Goal: Navigation & Orientation: Find specific page/section

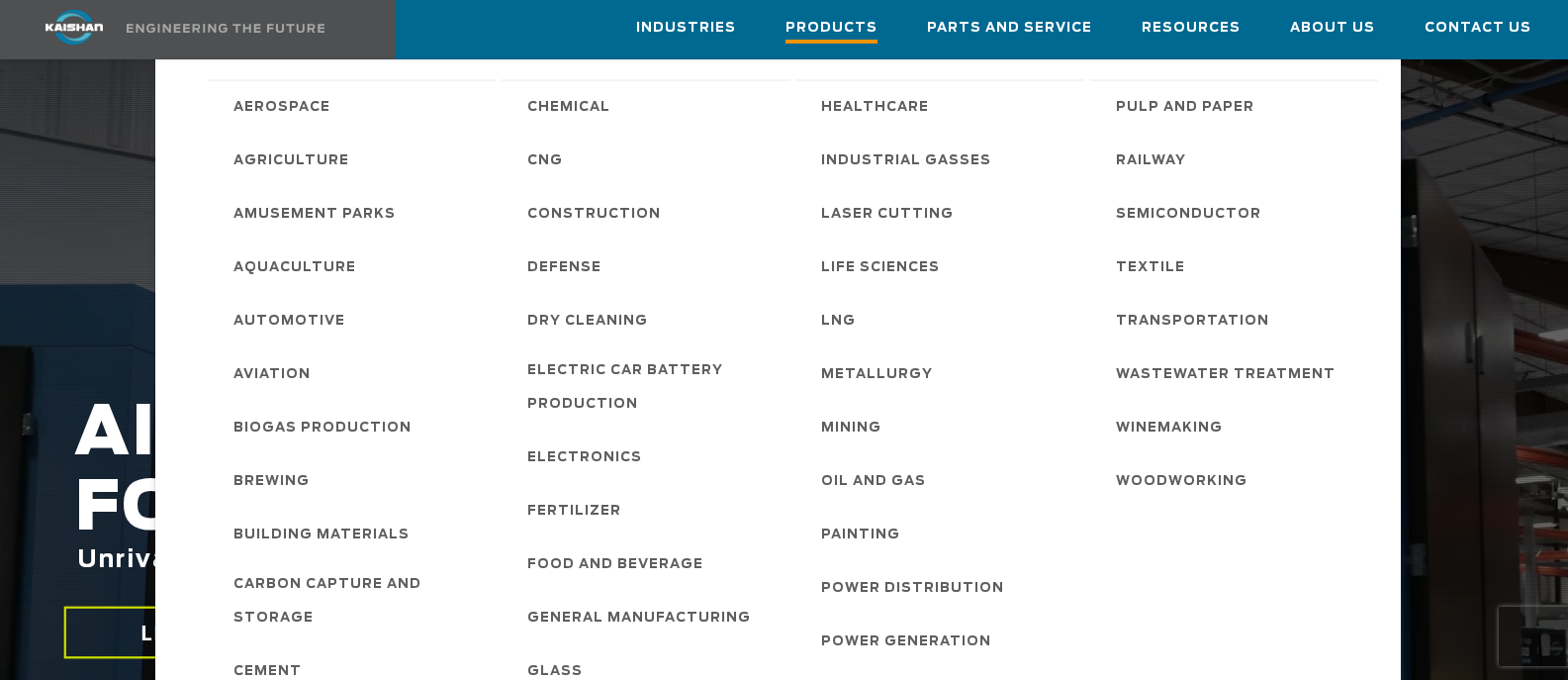
scroll to position [99, 0]
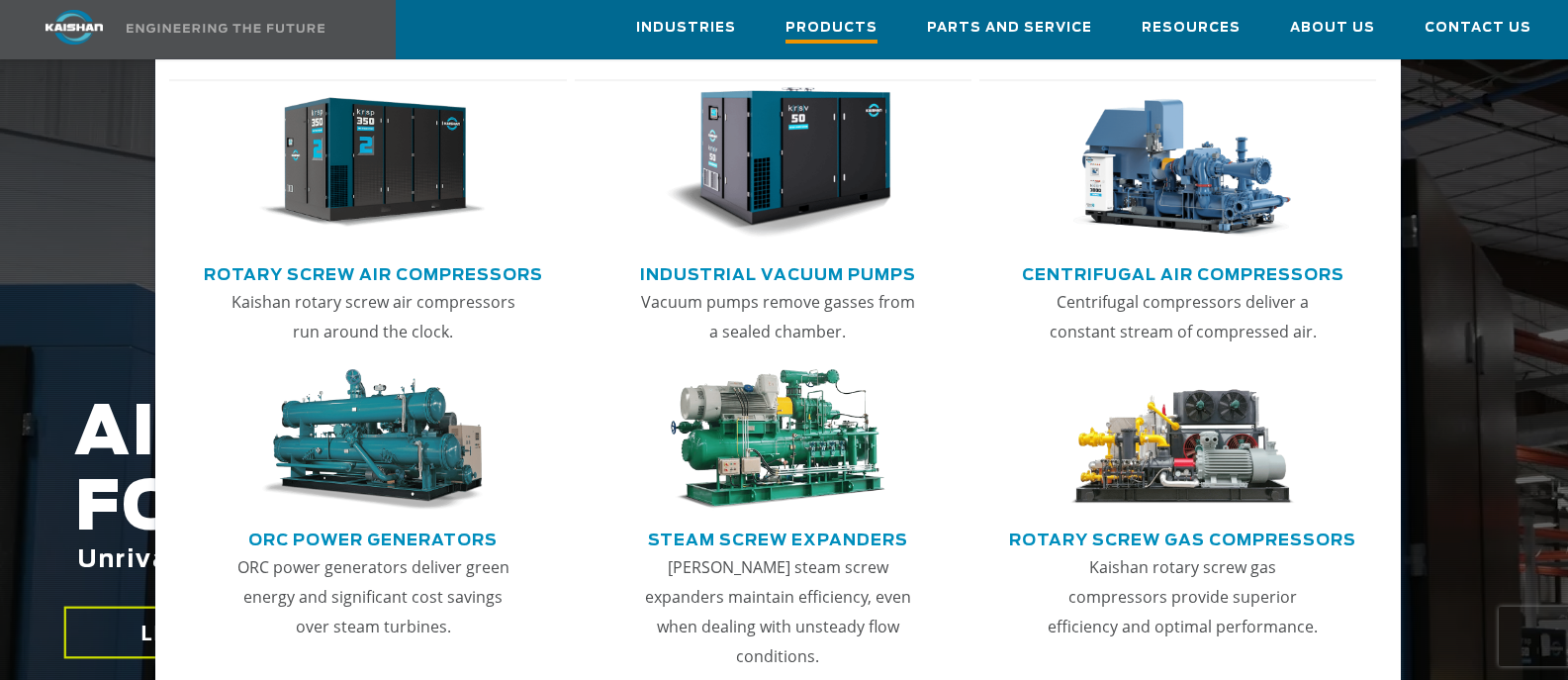
click at [868, 30] on span "Products" at bounding box center [832, 30] width 92 height 27
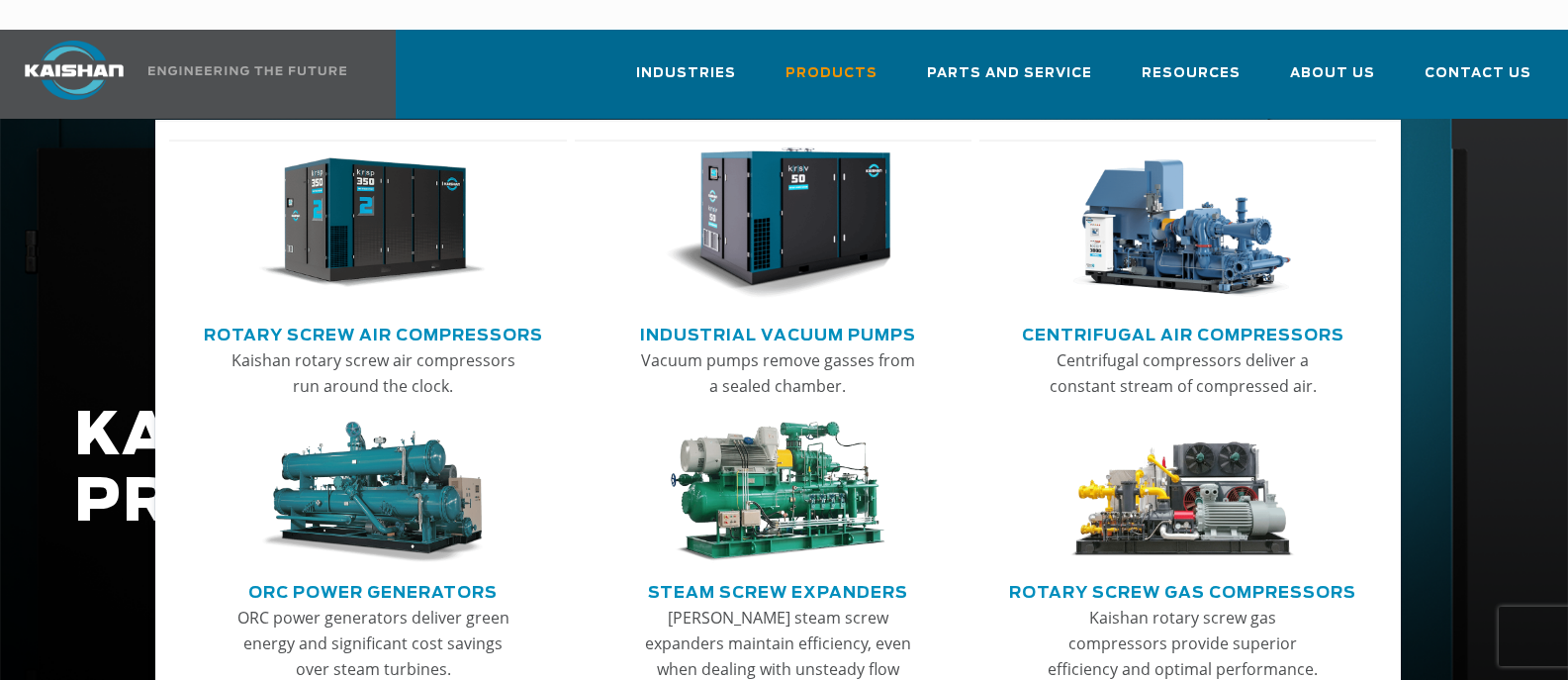
click at [341, 232] on img "Main menu" at bounding box center [373, 223] width 227 height 152
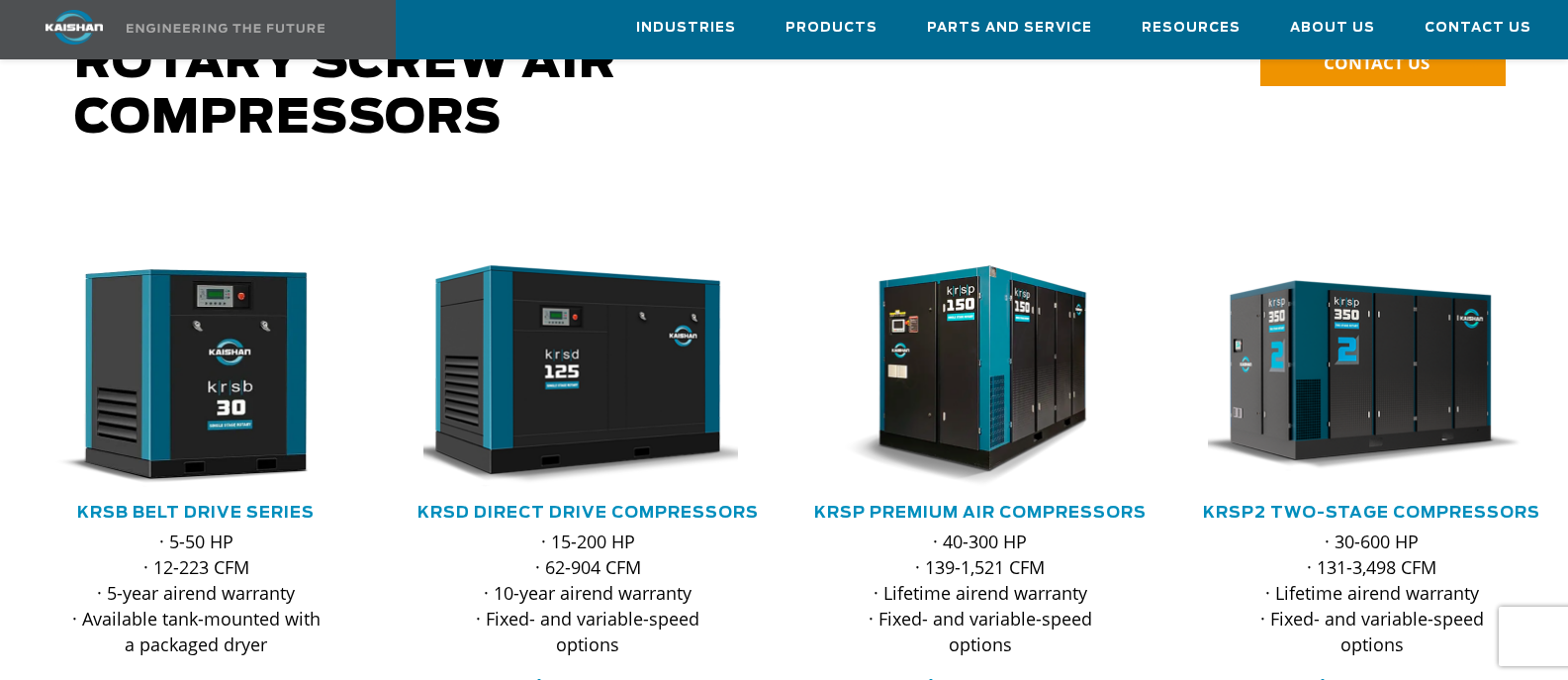
scroll to position [297, 0]
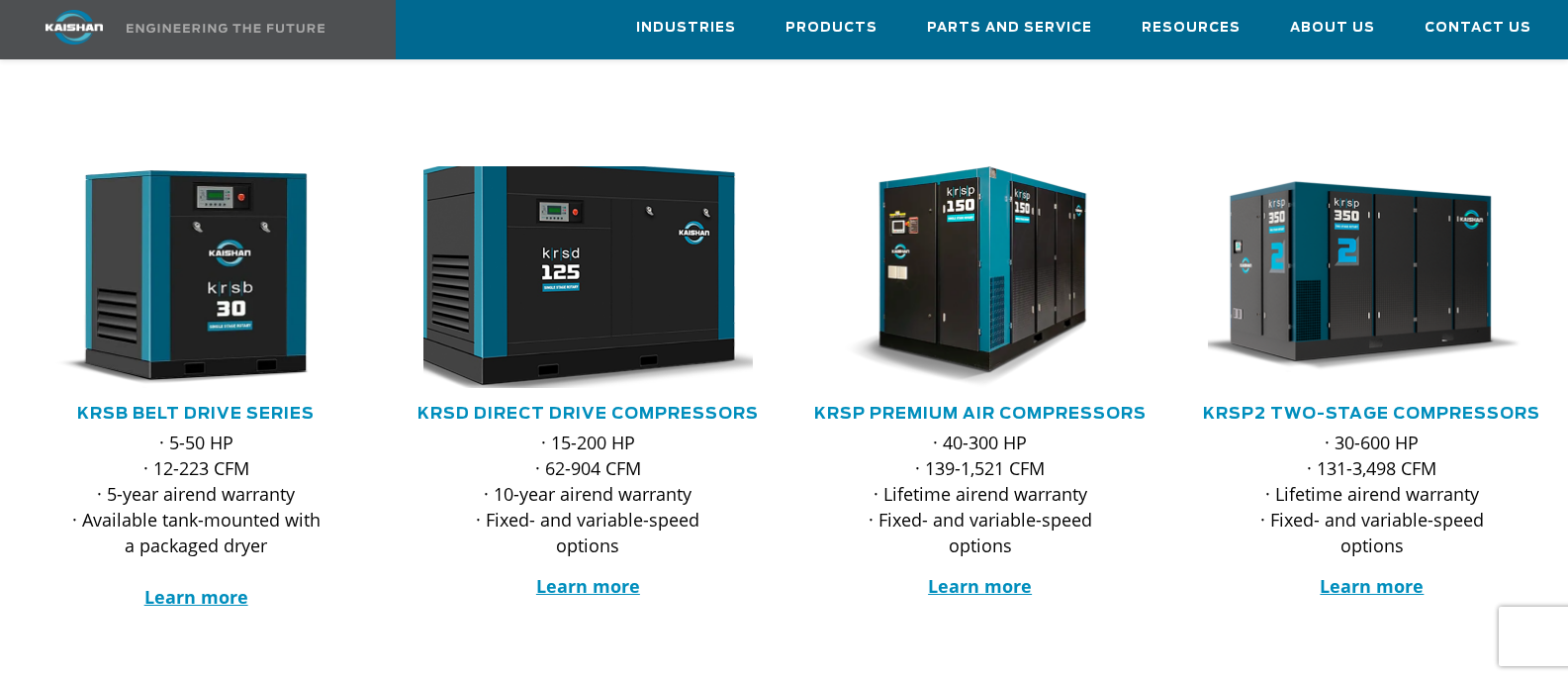
click at [571, 228] on img at bounding box center [574, 277] width 362 height 244
